Goal: Task Accomplishment & Management: Manage account settings

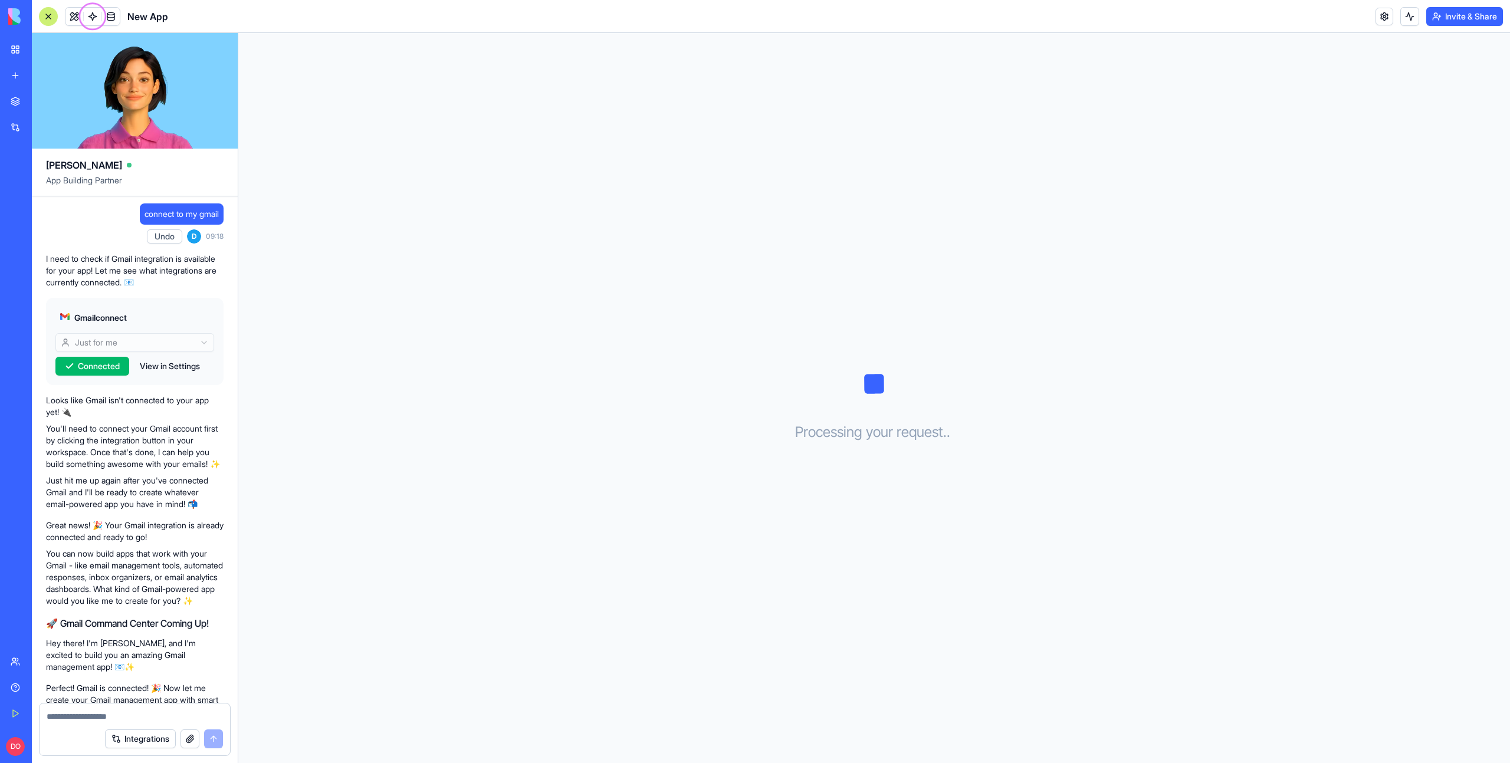
click at [1010, 140] on div "Processing your request . . ." at bounding box center [874, 398] width 1272 height 730
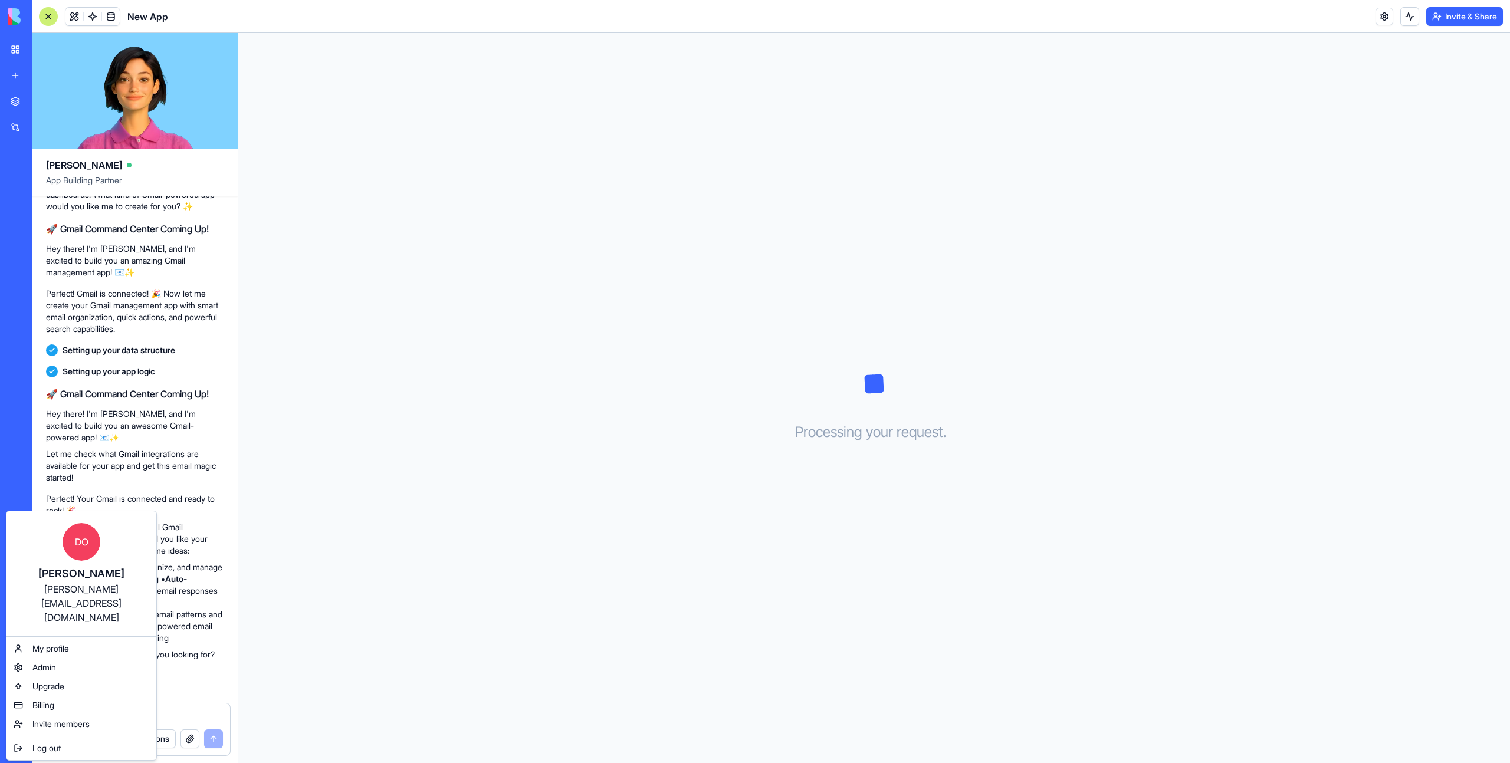
click at [31, 739] on div "Log out" at bounding box center [81, 748] width 145 height 19
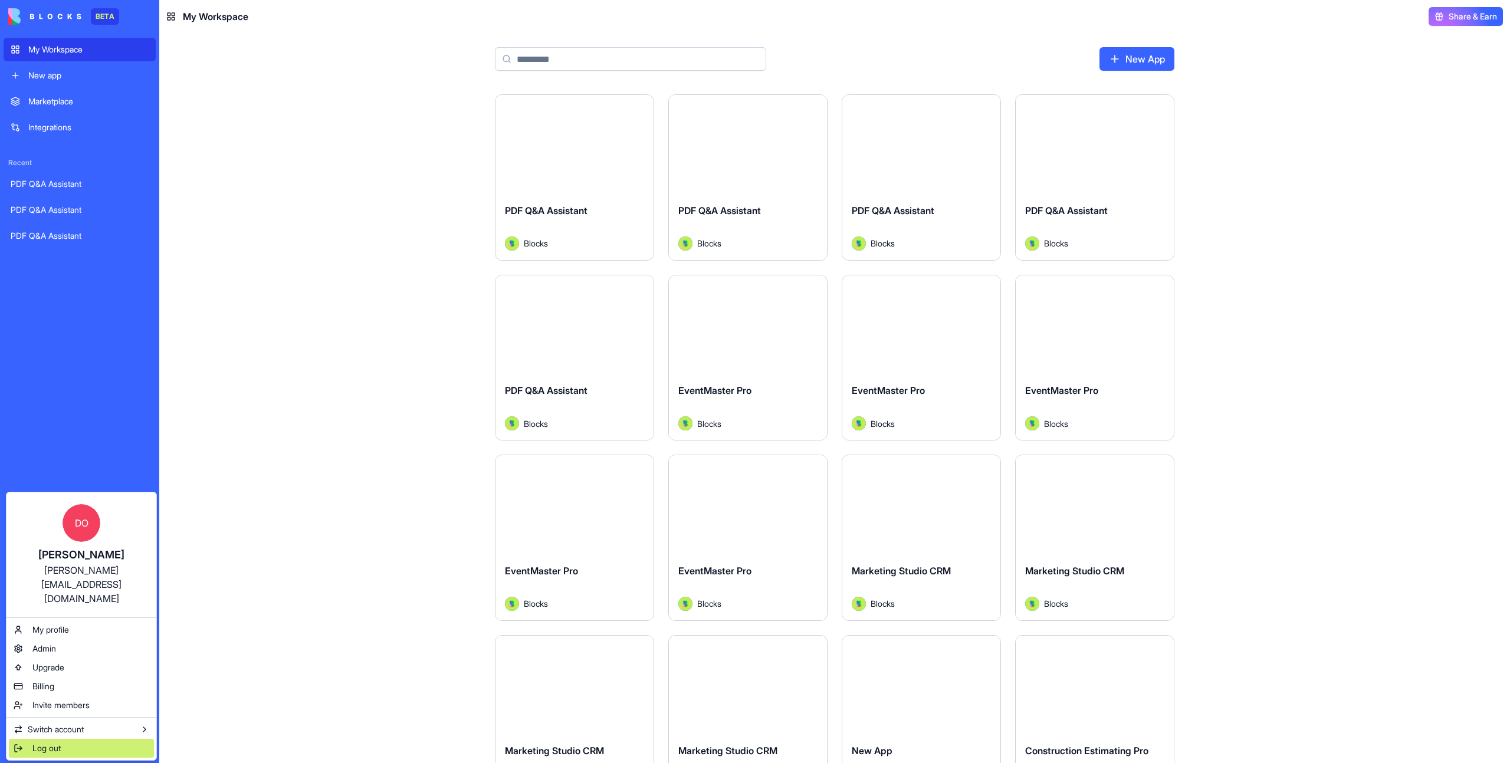
click at [51, 743] on span "Log out" at bounding box center [46, 749] width 28 height 12
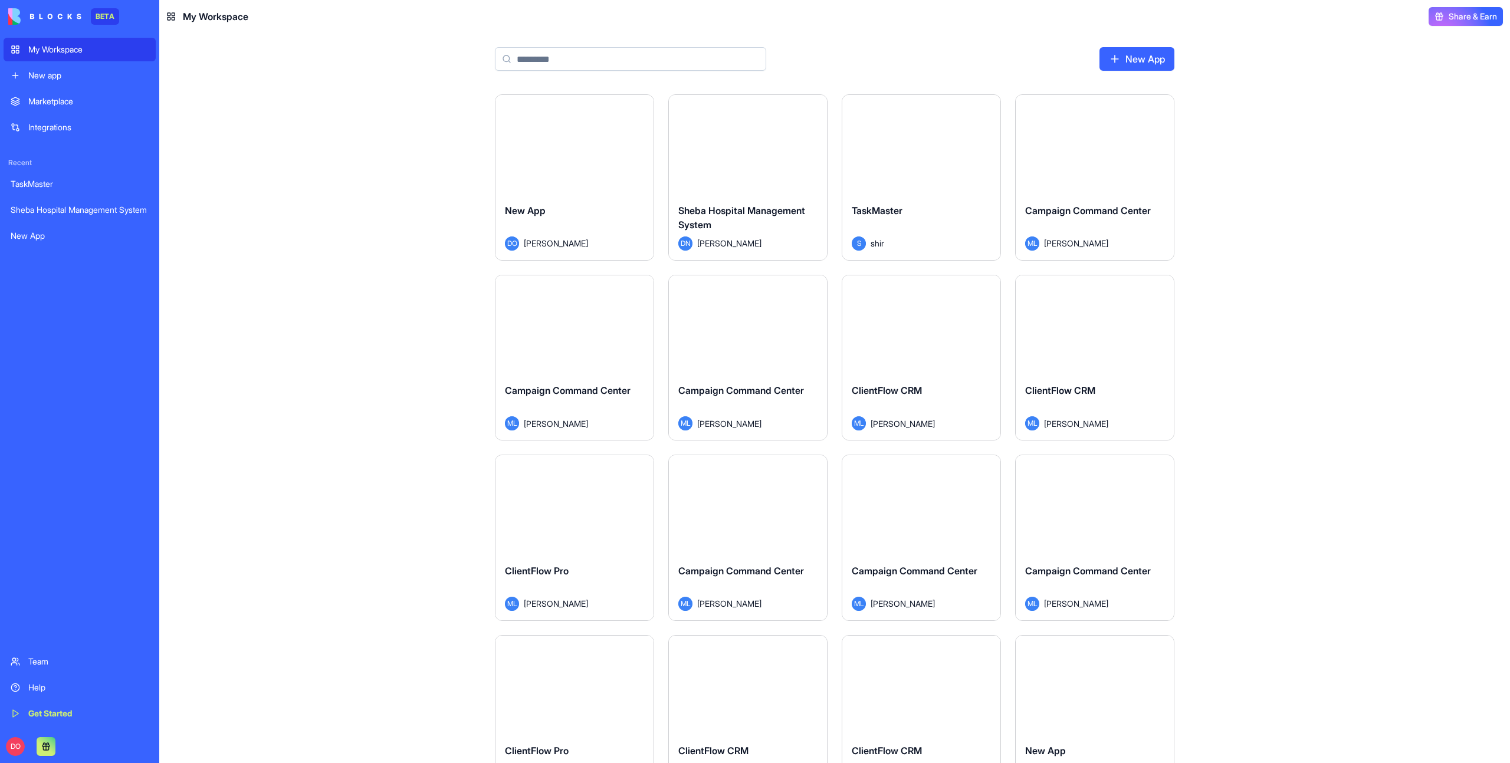
click at [1343, 458] on div "Launch New App DO Dan Ofir Launch Sheba Hospital Management System DN Don Neuma…" at bounding box center [834, 428] width 1351 height 669
click at [580, 226] on div "New App" at bounding box center [574, 219] width 139 height 33
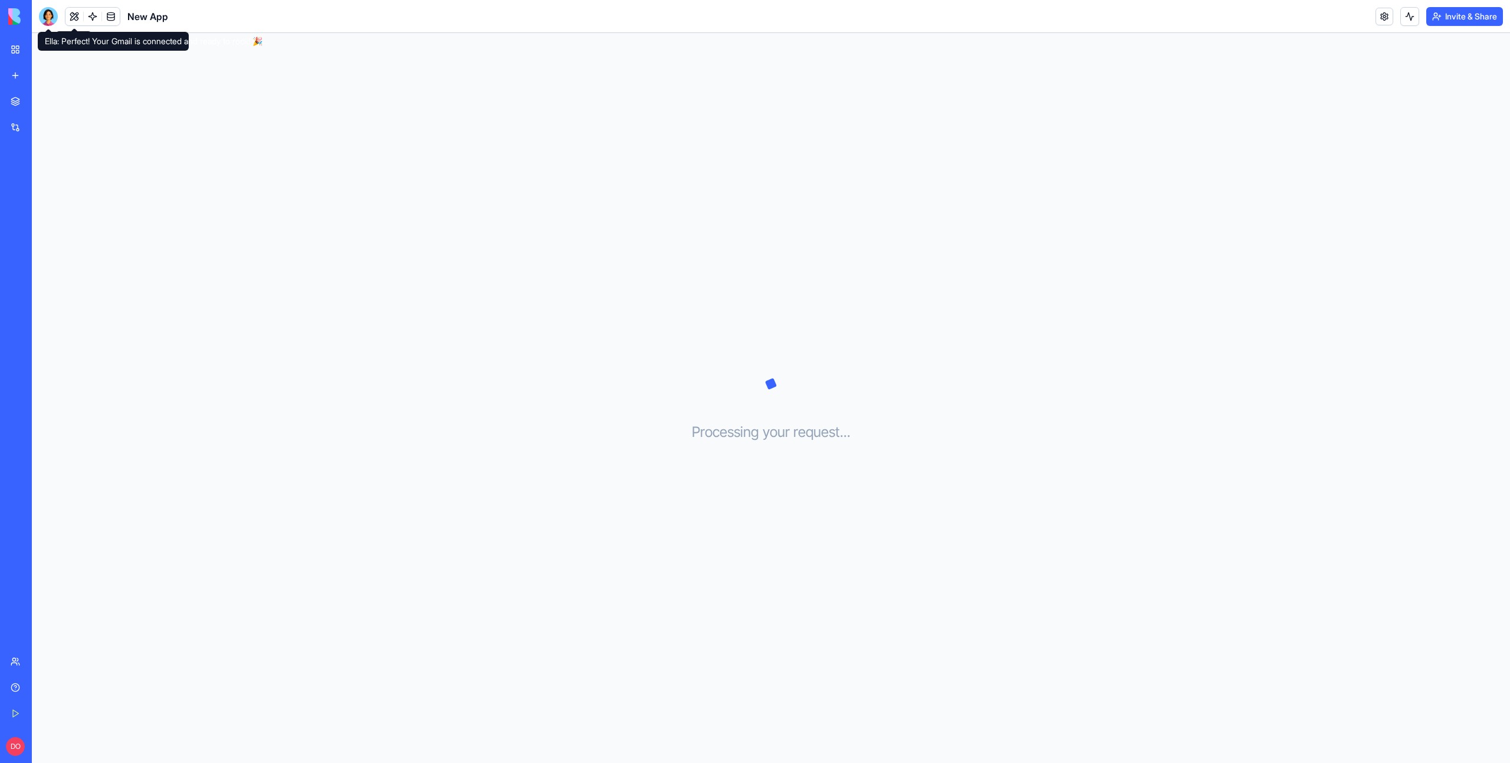
click at [45, 17] on div at bounding box center [48, 16] width 19 height 19
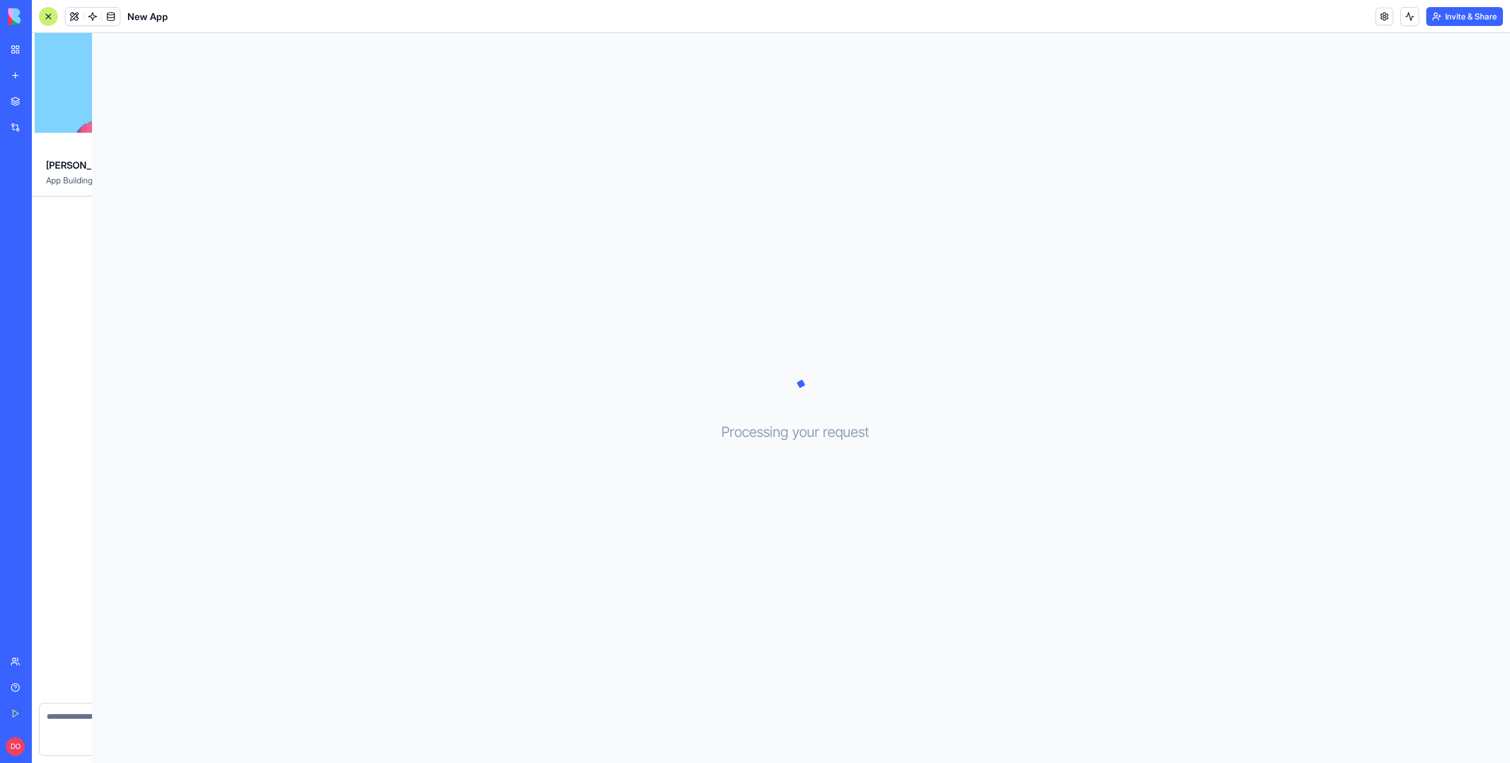
scroll to position [406, 0]
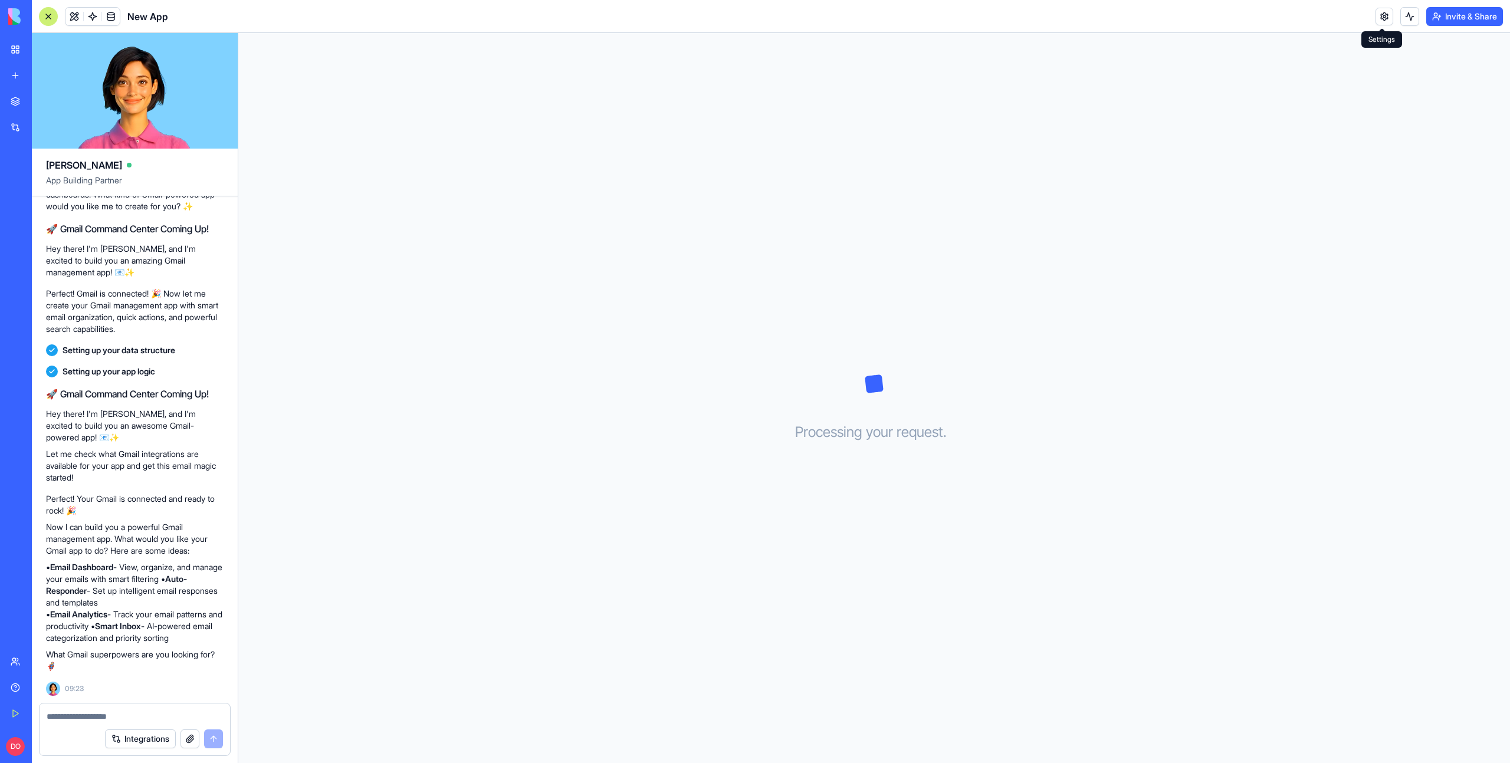
click at [1384, 19] on link at bounding box center [1385, 17] width 18 height 18
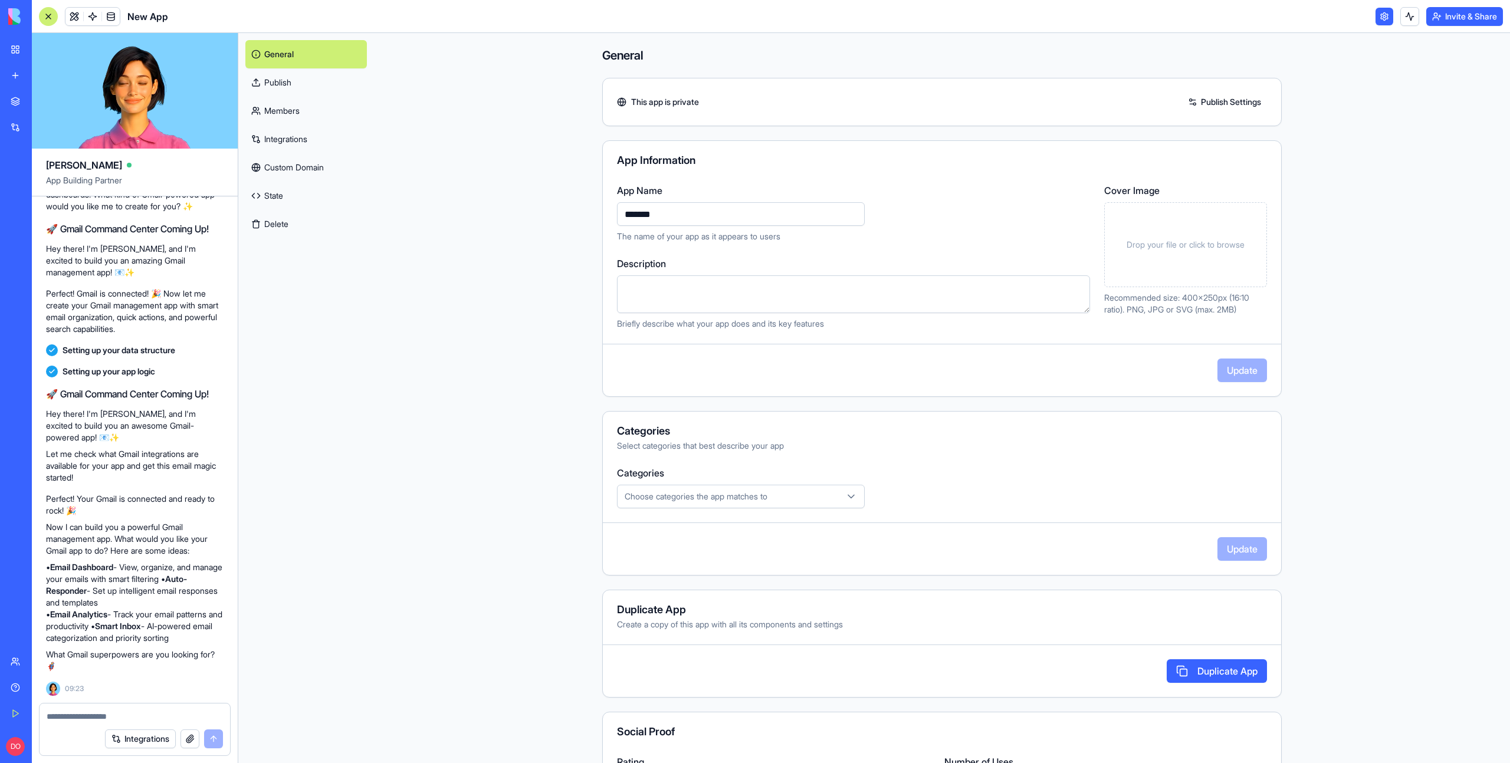
click at [330, 226] on button "Delete" at bounding box center [306, 224] width 122 height 28
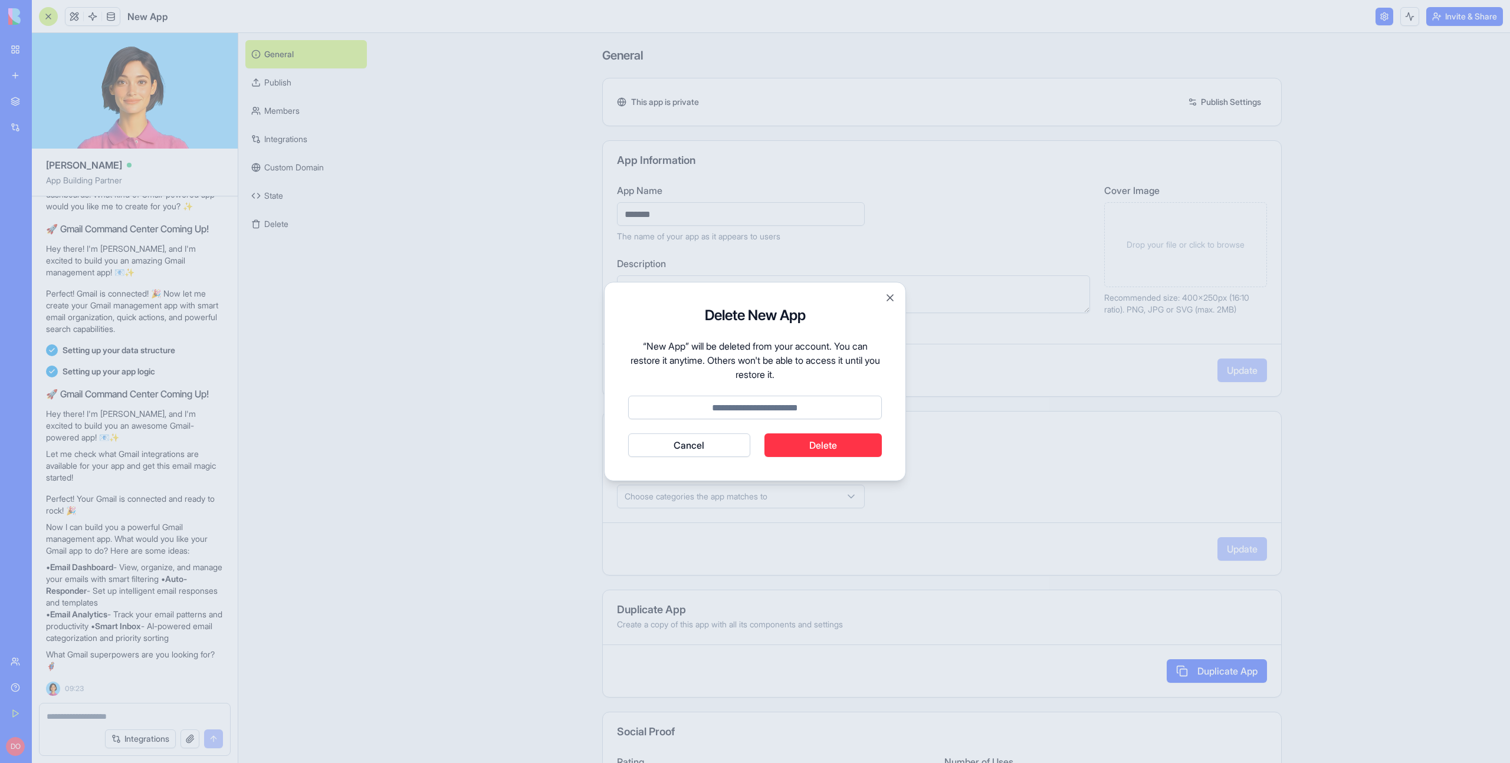
click at [763, 408] on input at bounding box center [755, 408] width 254 height 24
type input "*"
type input "******"
click at [849, 450] on button "Delete" at bounding box center [823, 446] width 118 height 24
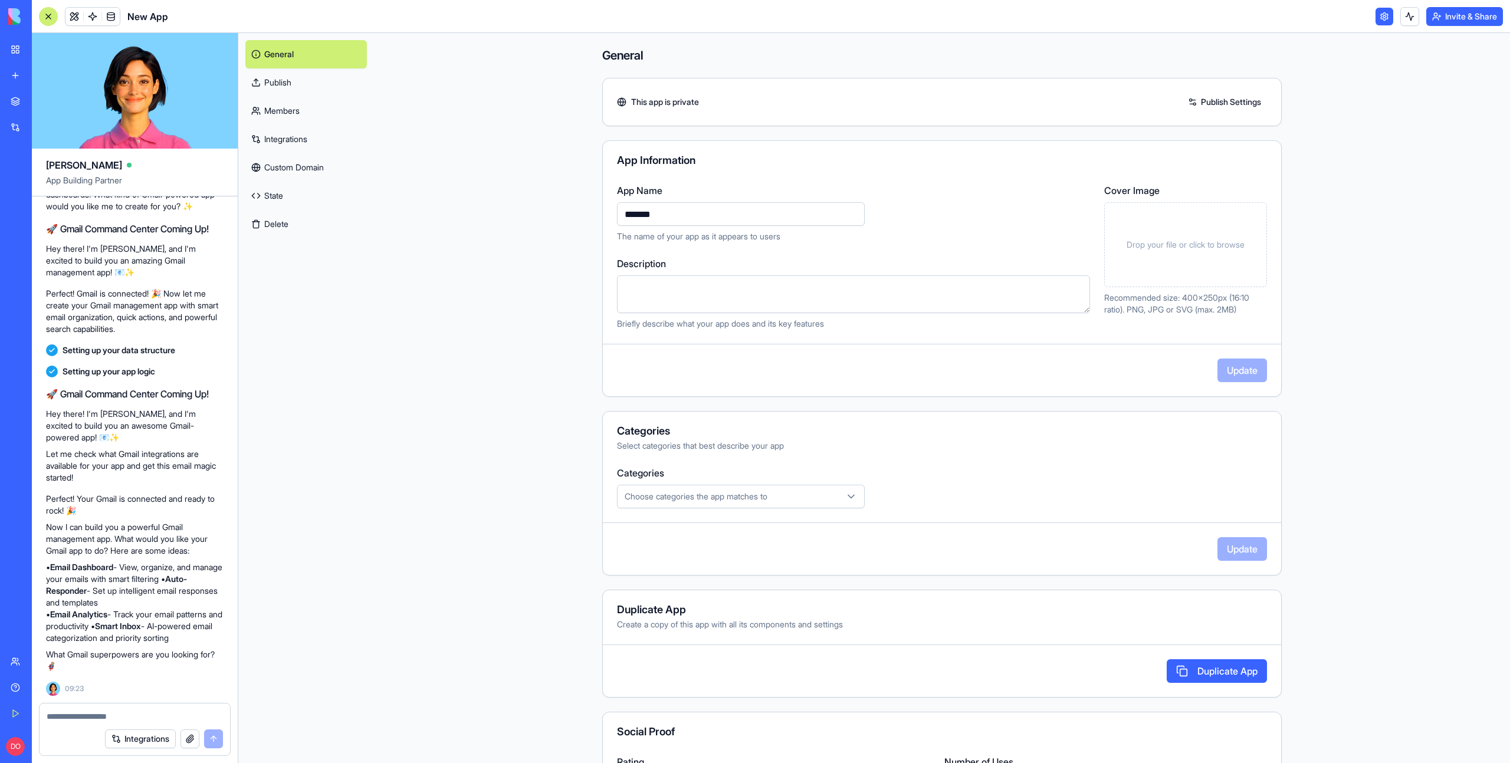
click at [510, 335] on main "General This app is private Publish Settings App Information App Name ******* T…" at bounding box center [942, 398] width 1136 height 730
